Goal: Information Seeking & Learning: Learn about a topic

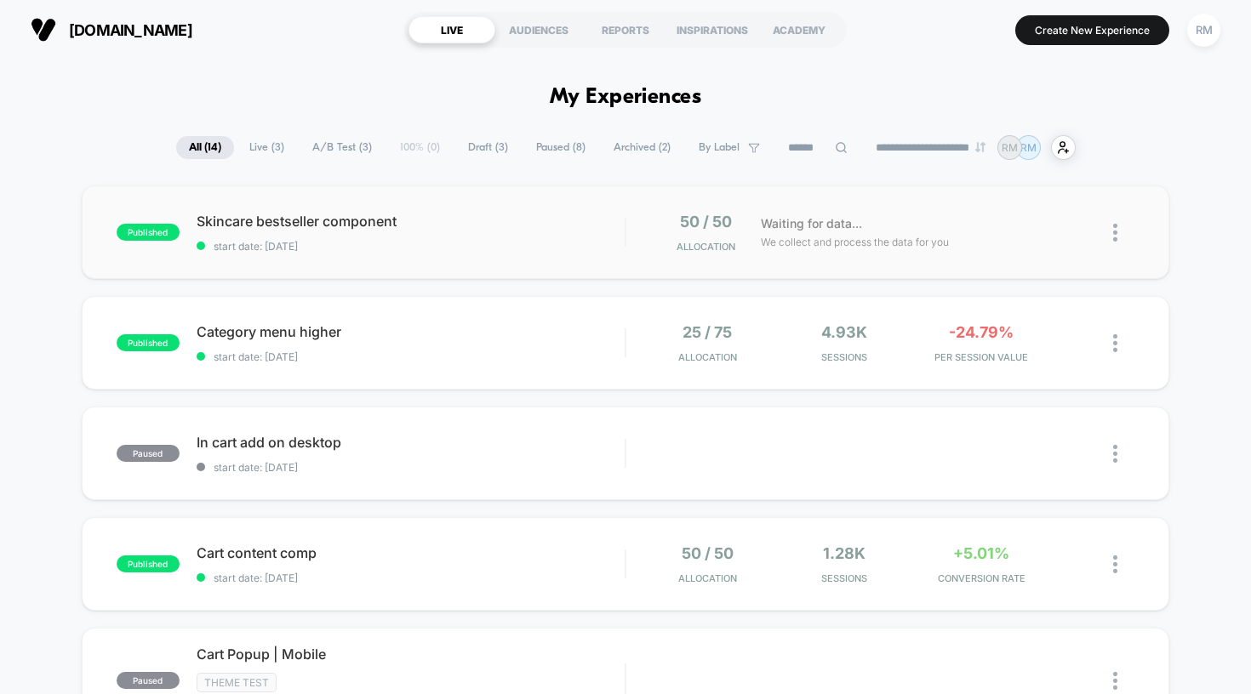
click at [848, 234] on span "We collect and process the data for you" at bounding box center [855, 242] width 188 height 16
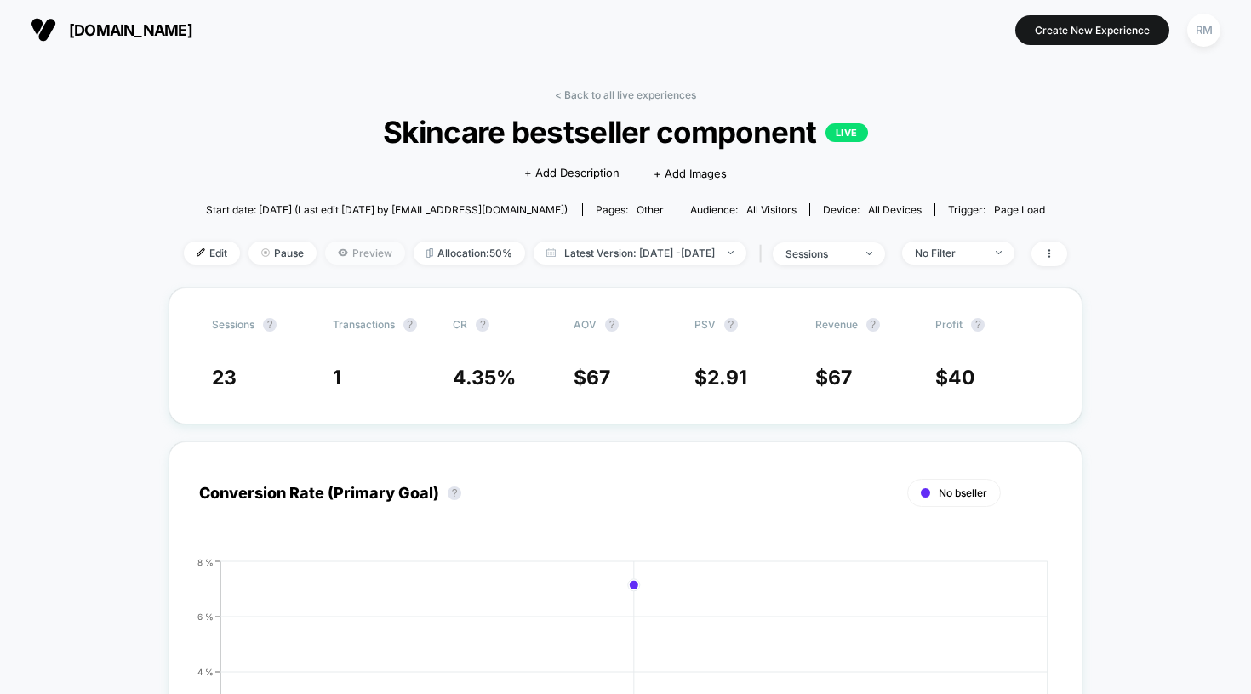
click at [339, 248] on span "Preview" at bounding box center [365, 253] width 80 height 23
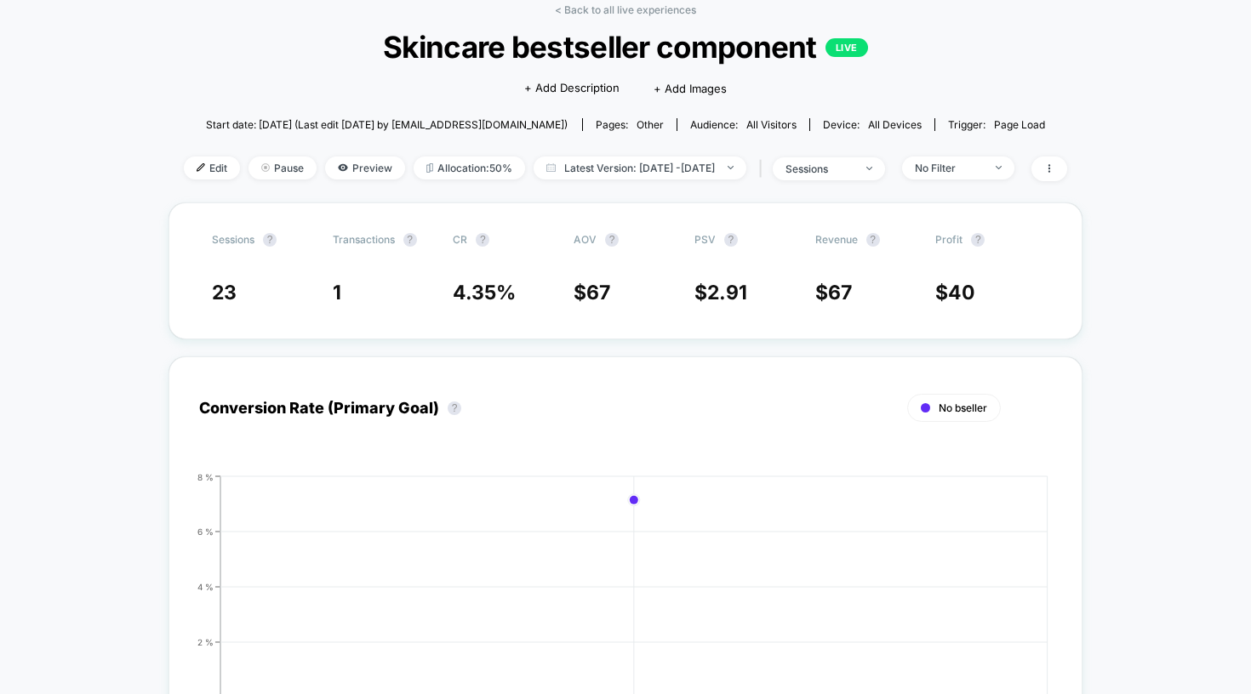
scroll to position [89, 0]
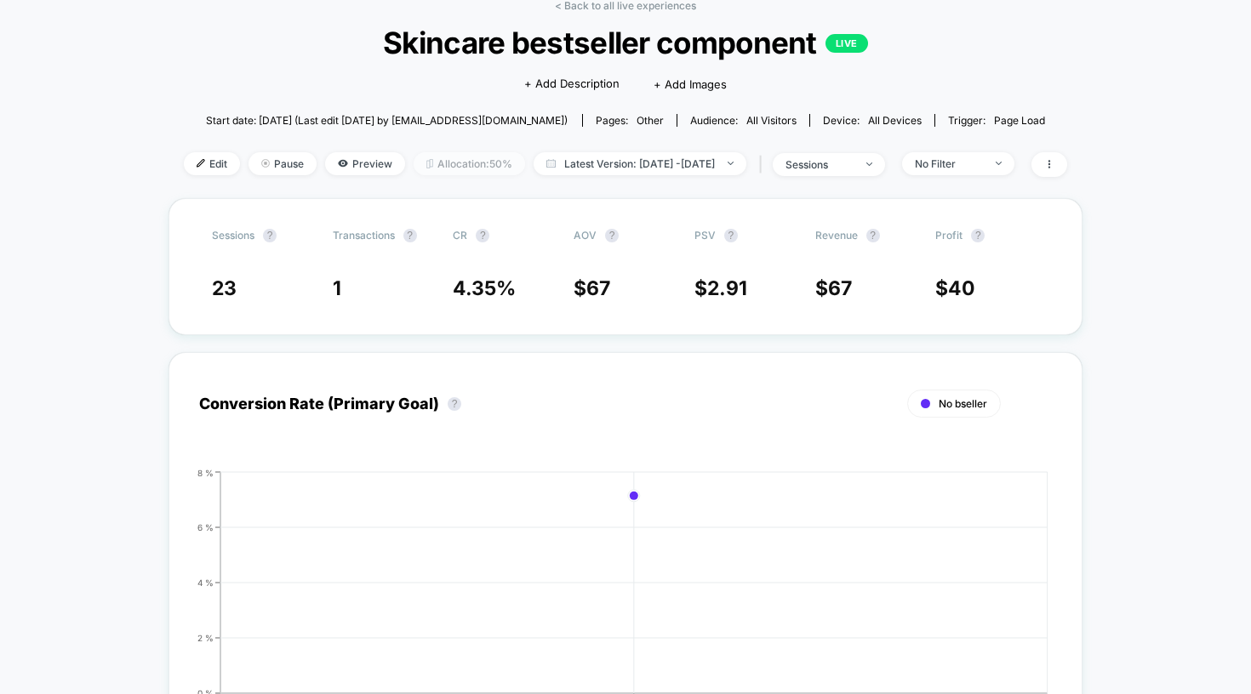
click at [454, 165] on span "Allocation: 50%" at bounding box center [469, 163] width 111 height 23
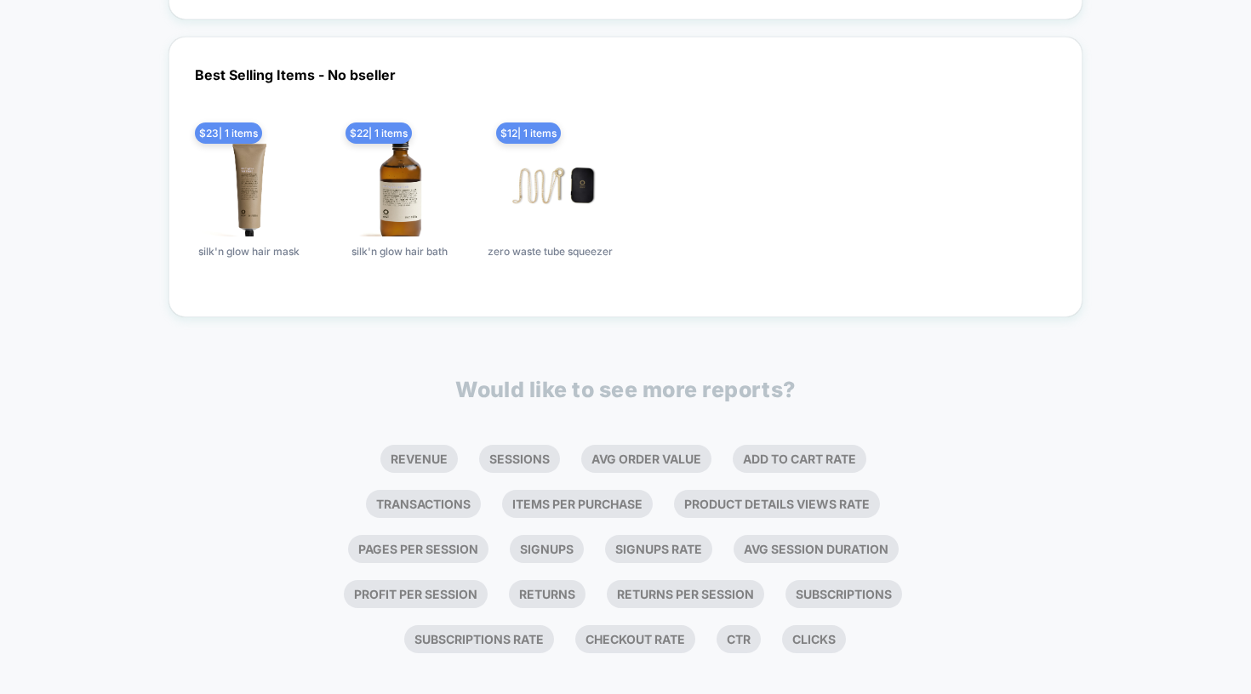
scroll to position [1956, 0]
